Goal: Task Accomplishment & Management: Manage account settings

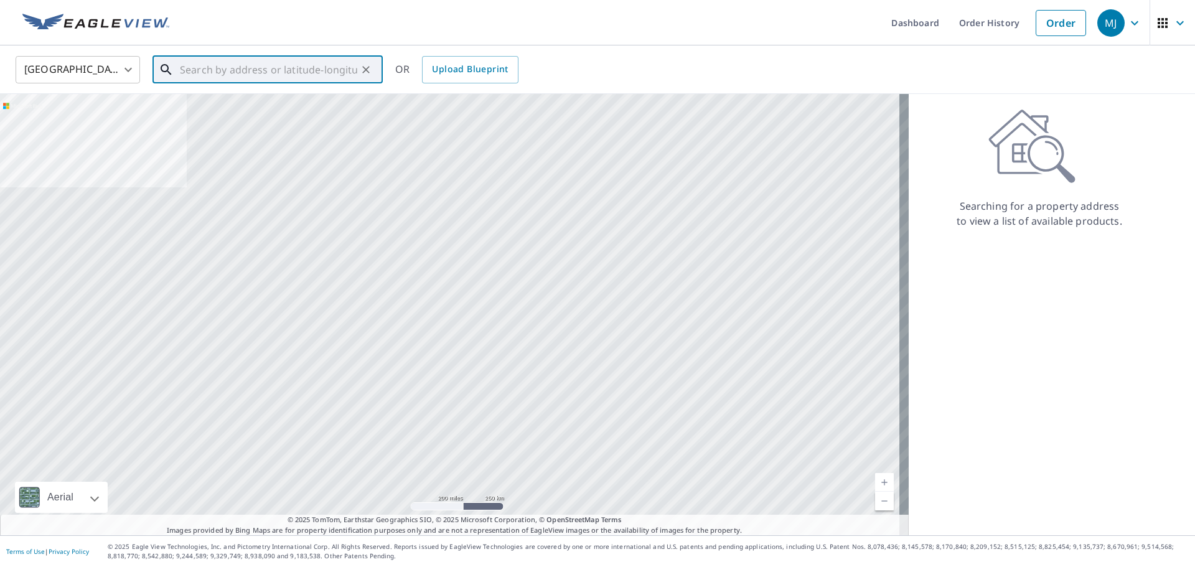
click at [207, 80] on input "text" at bounding box center [268, 69] width 177 height 35
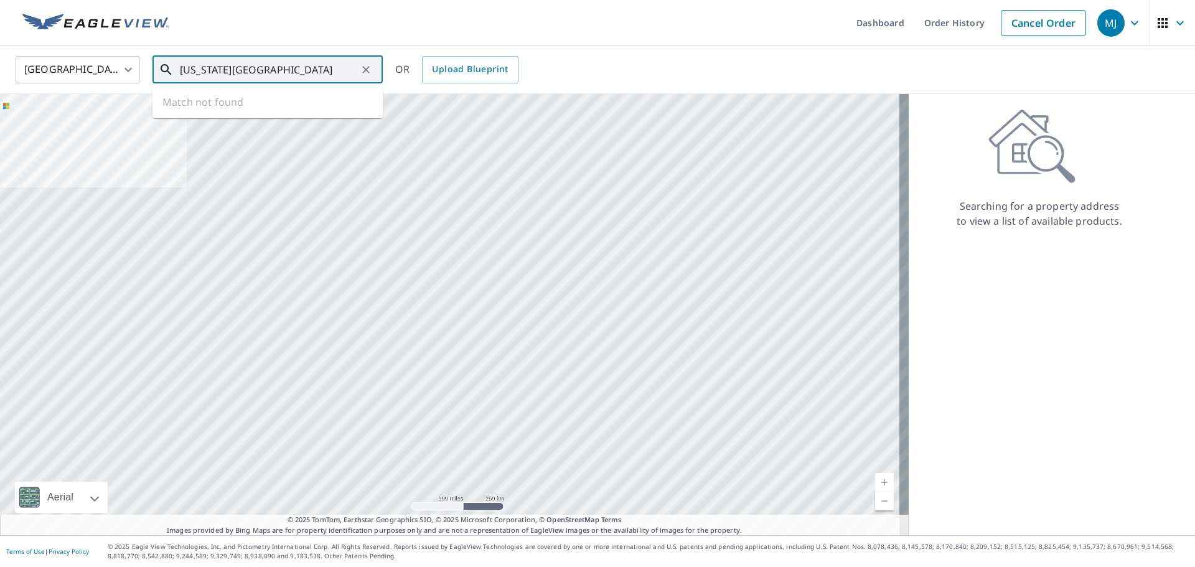
type input "[US_STATE][GEOGRAPHIC_DATA]"
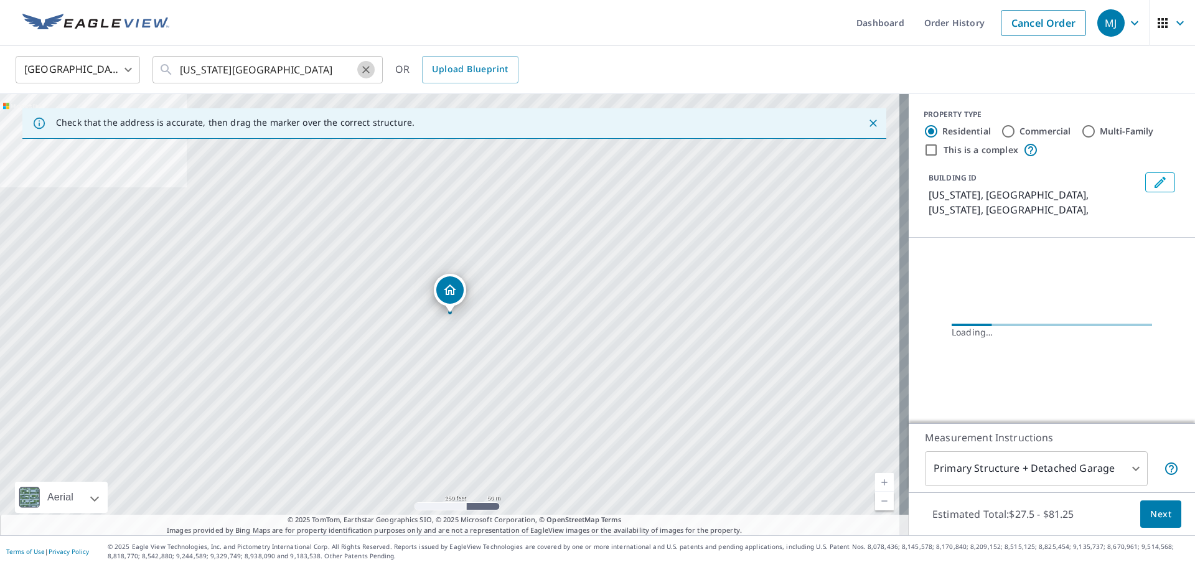
click at [367, 70] on icon "Clear" at bounding box center [365, 69] width 7 height 7
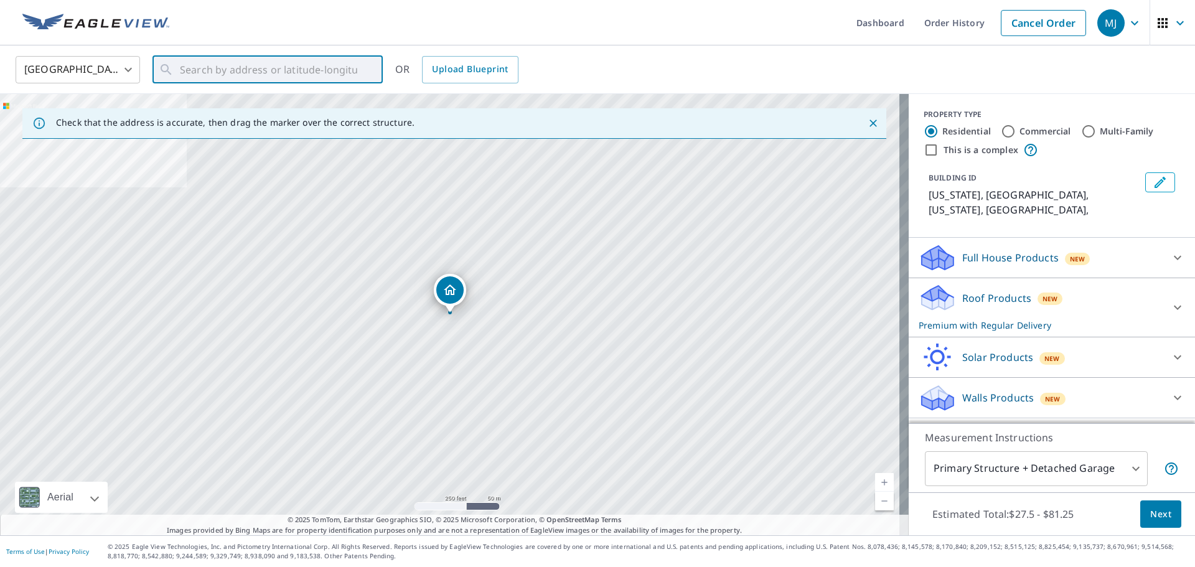
click at [125, 65] on body "MJ MJ Dashboard Order History Cancel Order MJ United States [GEOGRAPHIC_DATA] ​…" at bounding box center [597, 283] width 1195 height 567
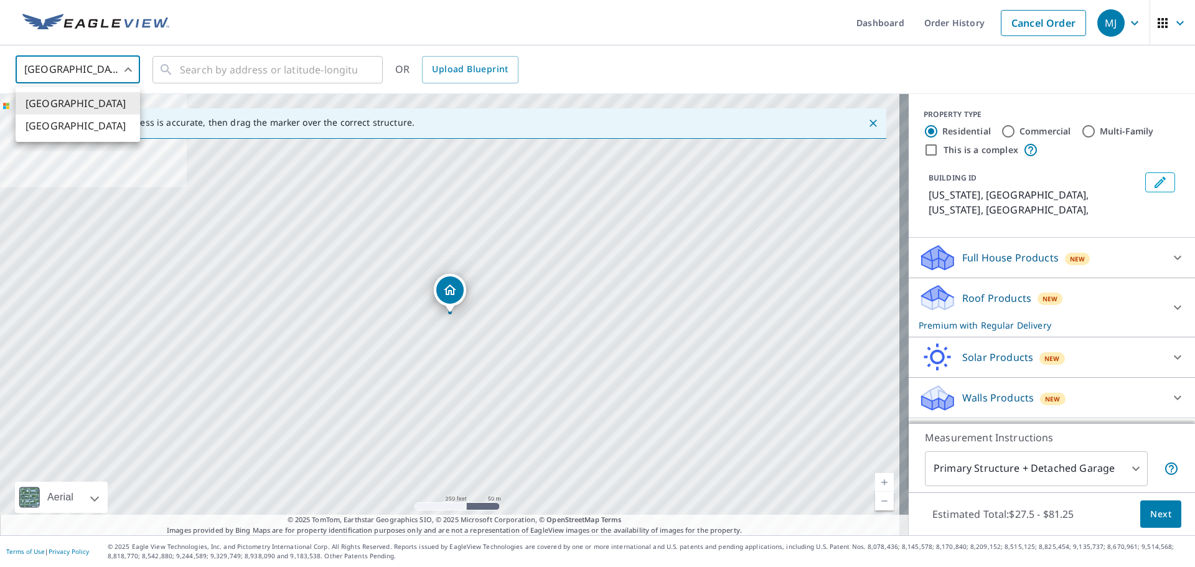
click at [86, 98] on li "[GEOGRAPHIC_DATA]" at bounding box center [78, 103] width 124 height 22
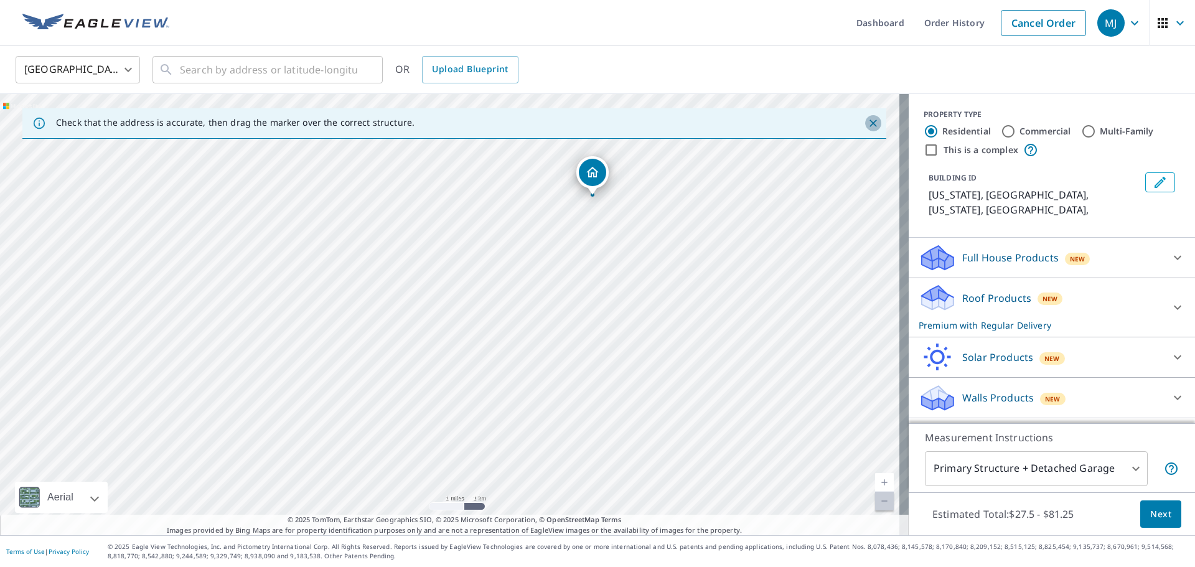
click at [867, 117] on icon "Close" at bounding box center [873, 123] width 12 height 12
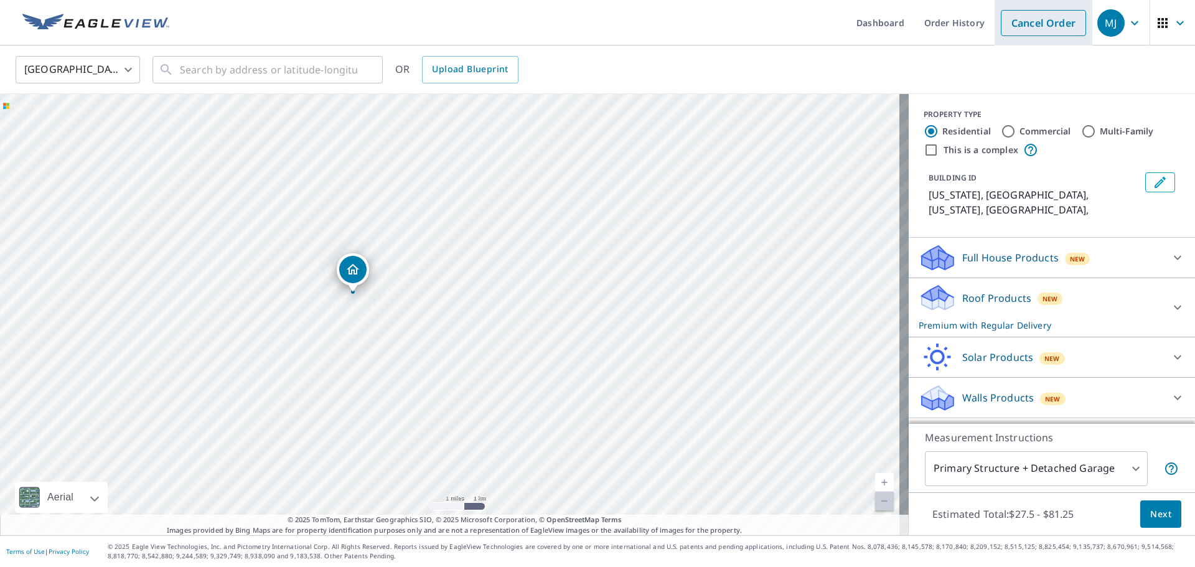
click at [1003, 34] on link "Cancel Order" at bounding box center [1043, 23] width 85 height 26
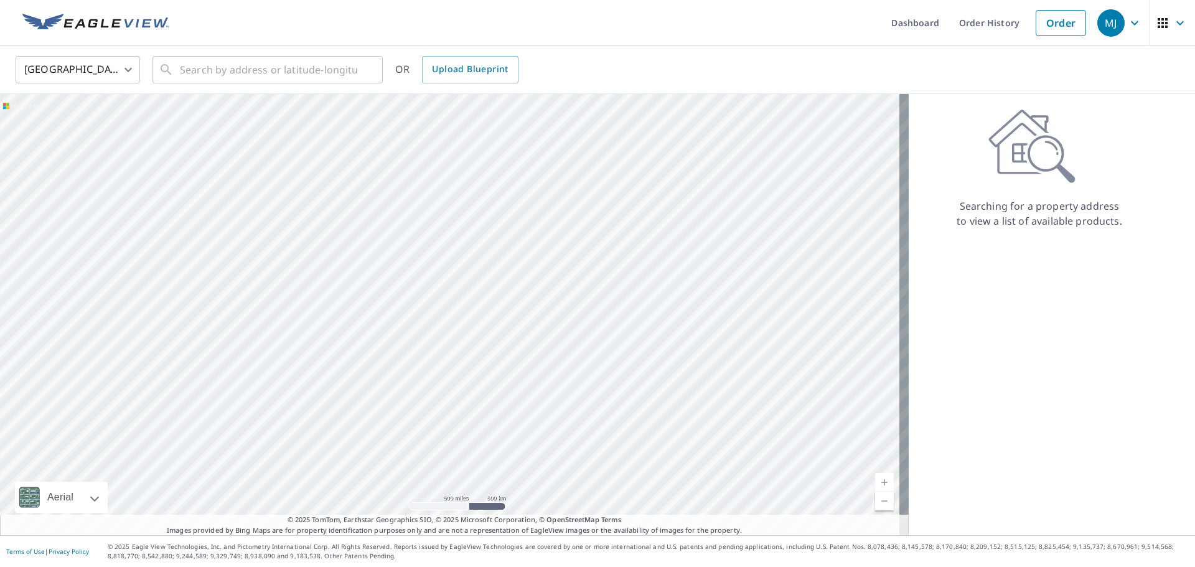
drag, startPoint x: 138, startPoint y: 262, endPoint x: 391, endPoint y: 290, distance: 254.8
click at [391, 290] on div at bounding box center [454, 314] width 908 height 441
drag, startPoint x: 299, startPoint y: 356, endPoint x: -232, endPoint y: 416, distance: 534.2
click at [0, 416] on html "MJ MJ Dashboard Order History Order MJ United States US ​ ​ OR Upload Blueprint…" at bounding box center [597, 283] width 1195 height 567
click at [178, 245] on div at bounding box center [454, 314] width 908 height 441
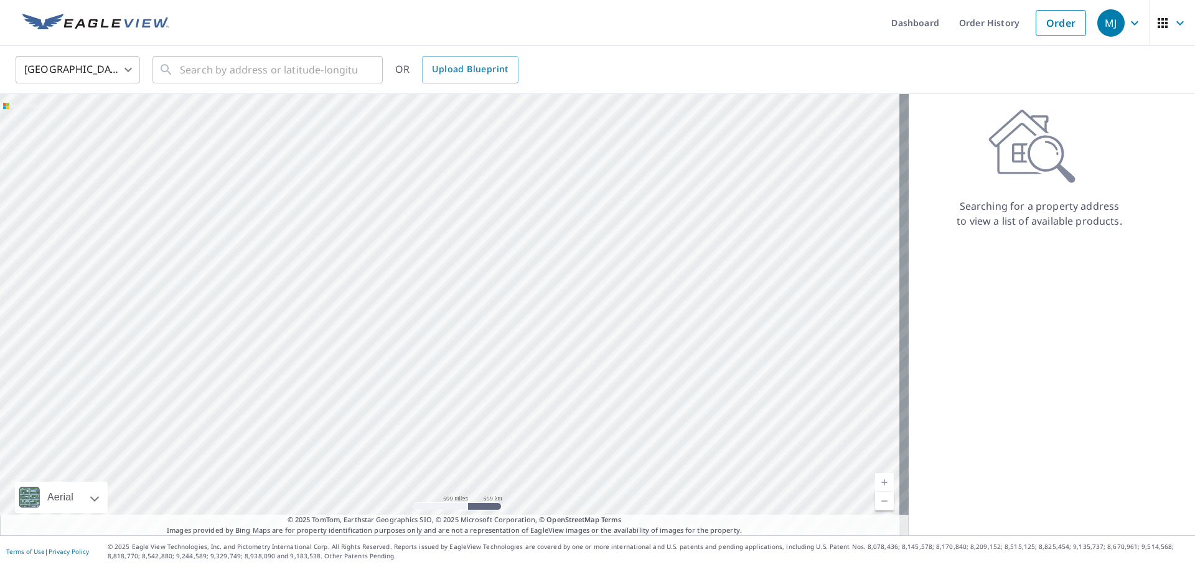
drag, startPoint x: 774, startPoint y: 265, endPoint x: 712, endPoint y: 294, distance: 68.5
click at [712, 294] on div at bounding box center [454, 314] width 908 height 441
drag, startPoint x: 273, startPoint y: 355, endPoint x: 607, endPoint y: 381, distance: 334.6
click at [607, 381] on div at bounding box center [454, 314] width 908 height 441
drag, startPoint x: 489, startPoint y: 297, endPoint x: 479, endPoint y: 447, distance: 149.7
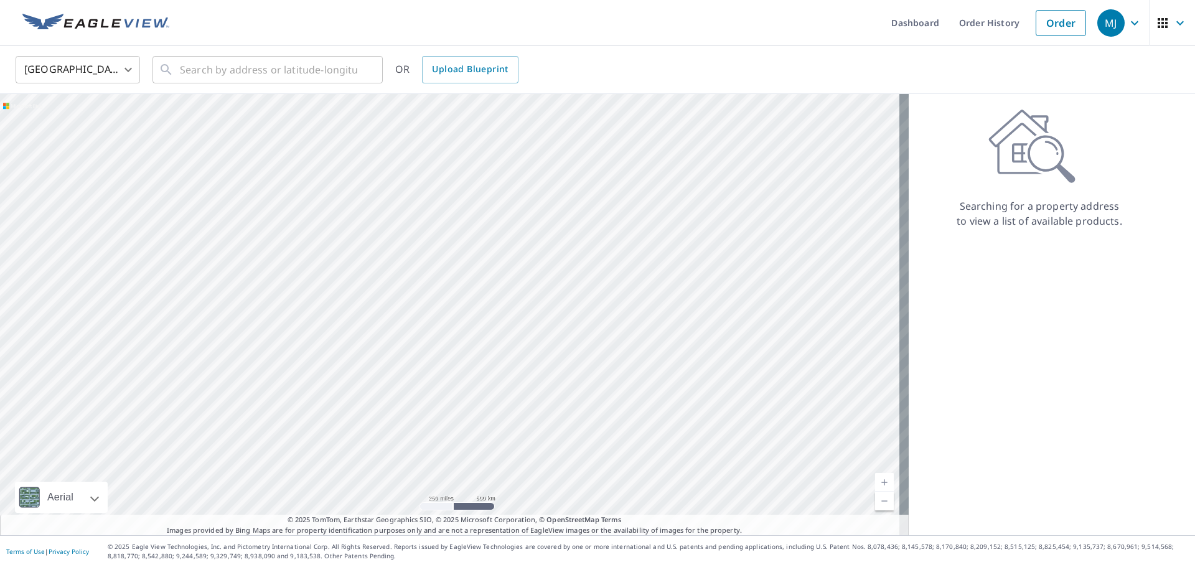
click at [479, 447] on div at bounding box center [454, 314] width 908 height 441
drag, startPoint x: 434, startPoint y: 319, endPoint x: 432, endPoint y: 427, distance: 107.7
click at [432, 427] on div at bounding box center [454, 314] width 908 height 441
drag, startPoint x: 397, startPoint y: 319, endPoint x: 388, endPoint y: 404, distance: 85.1
click at [388, 404] on div at bounding box center [454, 314] width 908 height 441
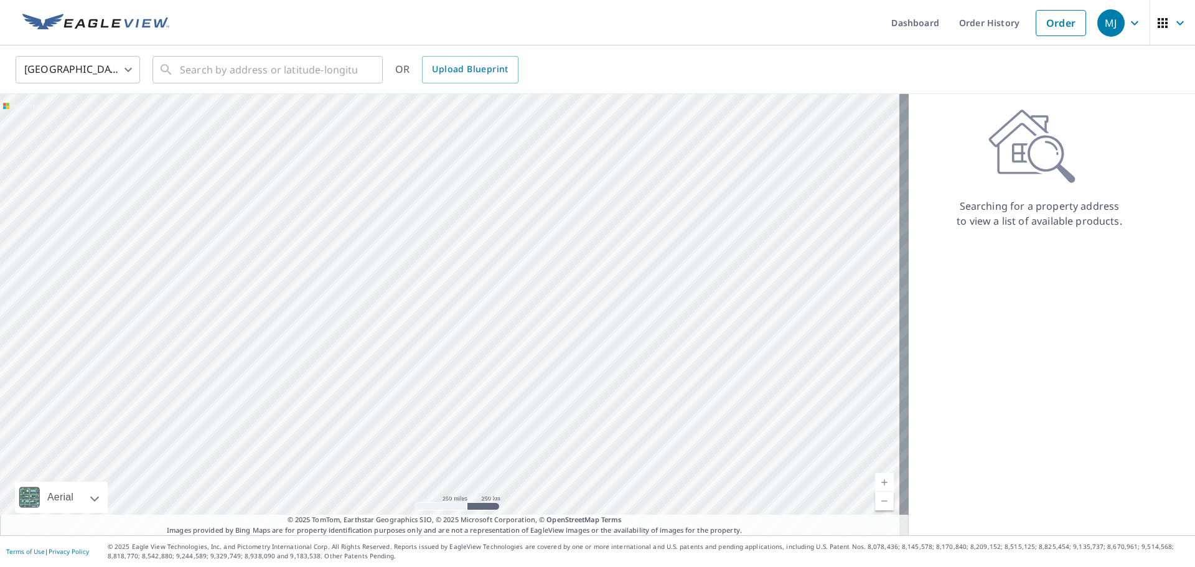
drag, startPoint x: 72, startPoint y: 164, endPoint x: 619, endPoint y: 194, distance: 547.8
click at [619, 194] on div at bounding box center [454, 314] width 908 height 441
drag, startPoint x: 625, startPoint y: 242, endPoint x: 361, endPoint y: 233, distance: 264.0
click at [361, 233] on div at bounding box center [454, 314] width 908 height 441
drag, startPoint x: 617, startPoint y: 222, endPoint x: 417, endPoint y: 222, distance: 200.4
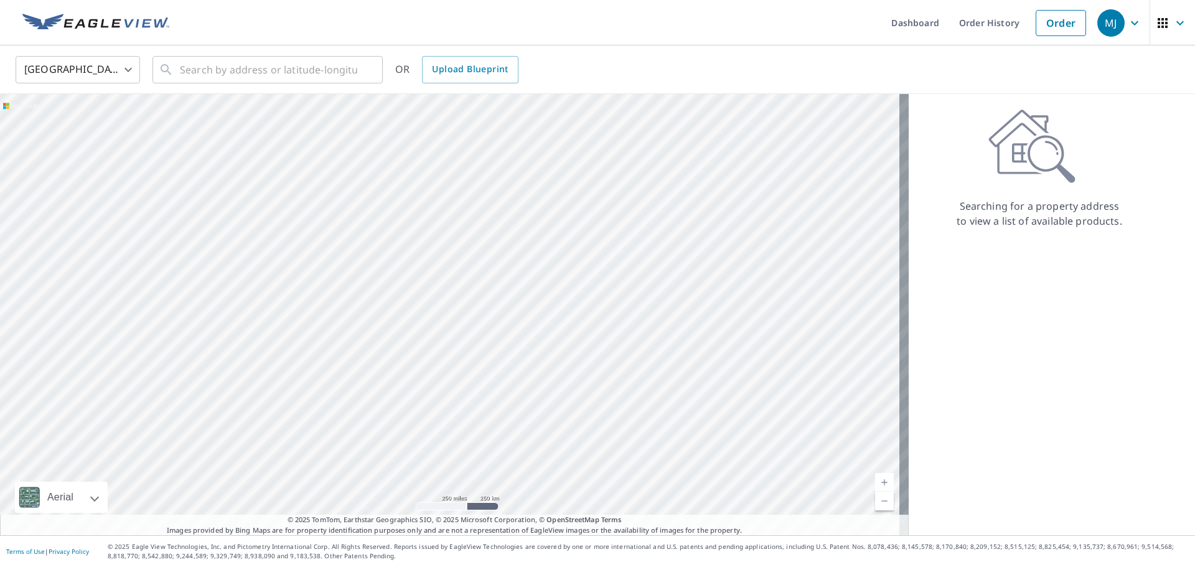
click at [417, 222] on div at bounding box center [454, 314] width 908 height 441
drag, startPoint x: 635, startPoint y: 281, endPoint x: 385, endPoint y: -16, distance: 388.2
click at [385, 0] on html "MJ MJ Dashboard Order History Order MJ United States US ​ ​ OR Upload Blueprint…" at bounding box center [597, 283] width 1195 height 567
click at [536, 127] on div at bounding box center [454, 314] width 908 height 441
drag, startPoint x: 680, startPoint y: 192, endPoint x: 548, endPoint y: 164, distance: 134.1
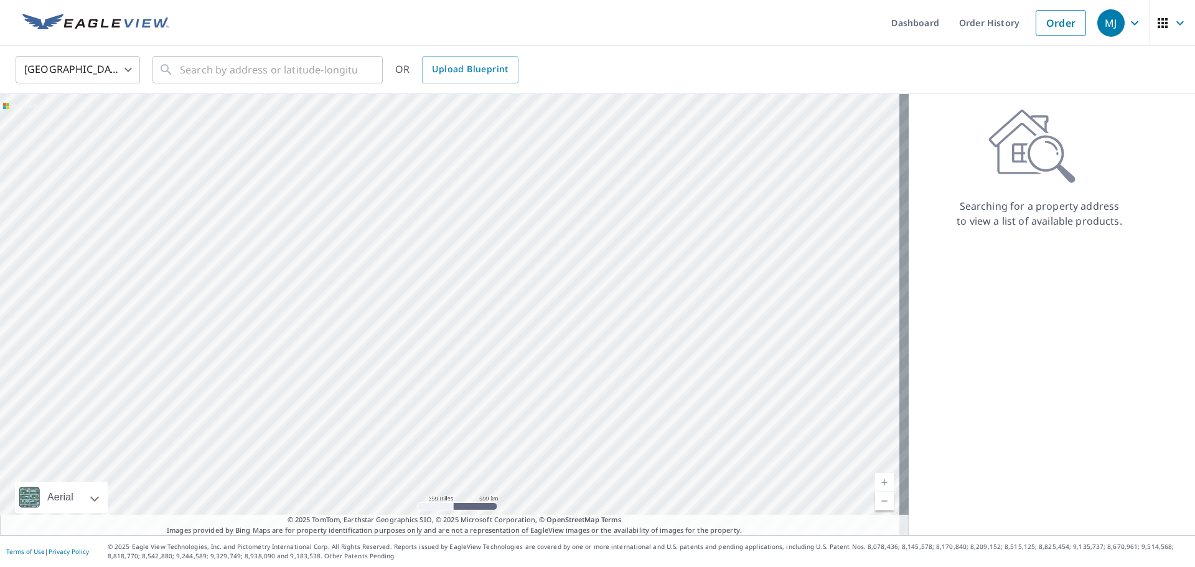
click at [548, 164] on div at bounding box center [454, 314] width 908 height 441
drag, startPoint x: 615, startPoint y: 240, endPoint x: 580, endPoint y: 75, distance: 168.7
click at [580, 75] on div "United States US ​ ​ OR Upload Blueprint Aerial Road A standard road map Aerial…" at bounding box center [597, 290] width 1195 height 490
click at [564, 64] on div "United States [GEOGRAPHIC_DATA] ​ ​ OR Upload Blueprint" at bounding box center [593, 69] width 1174 height 29
click at [535, 116] on div at bounding box center [454, 314] width 908 height 441
